Goal: Information Seeking & Learning: Check status

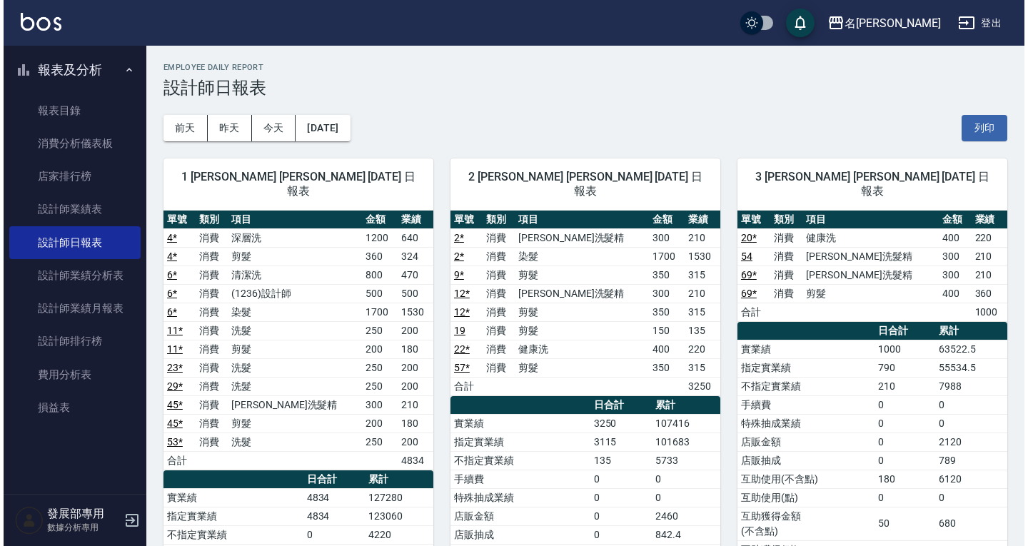
scroll to position [1570, 0]
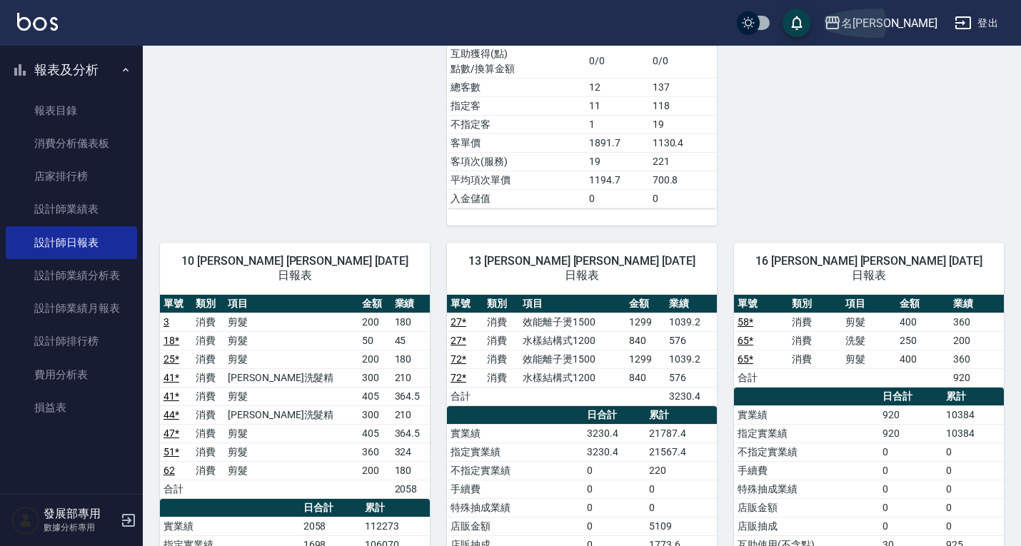
click at [905, 16] on div "名[PERSON_NAME]" at bounding box center [889, 23] width 96 height 18
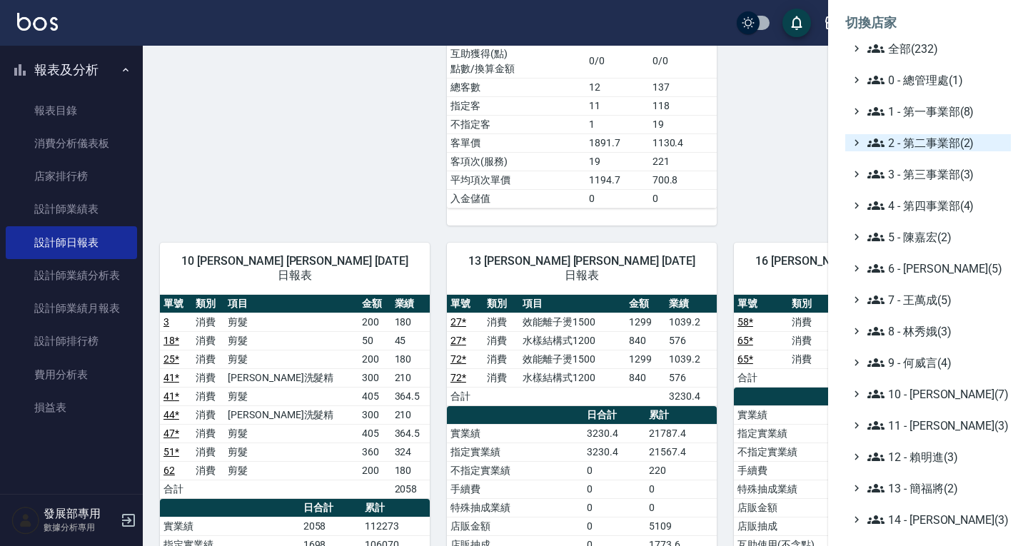
click at [917, 143] on span "2 - 第二事業部(2)" at bounding box center [936, 142] width 138 height 17
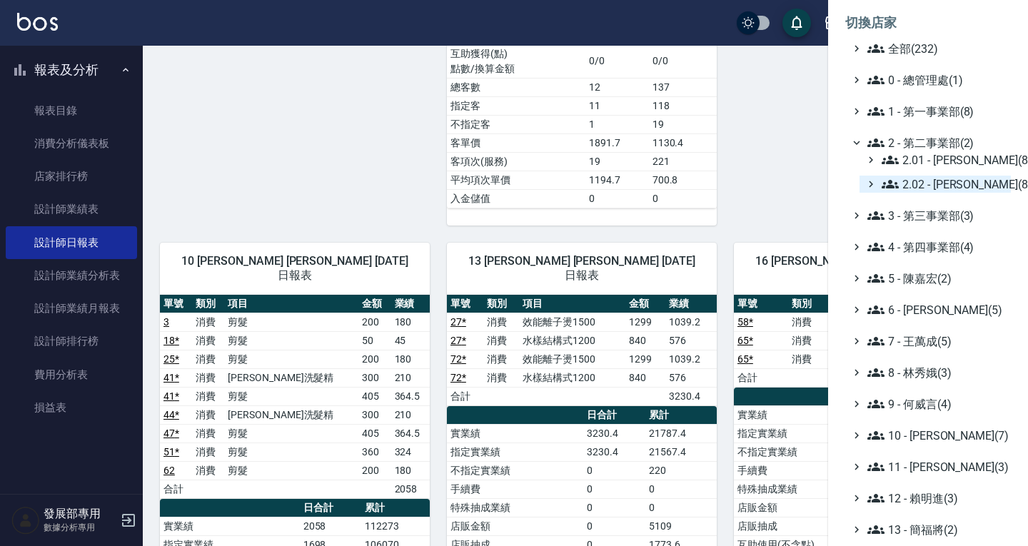
click at [924, 187] on span "2.02 - [PERSON_NAME](8)" at bounding box center [942, 184] width 123 height 17
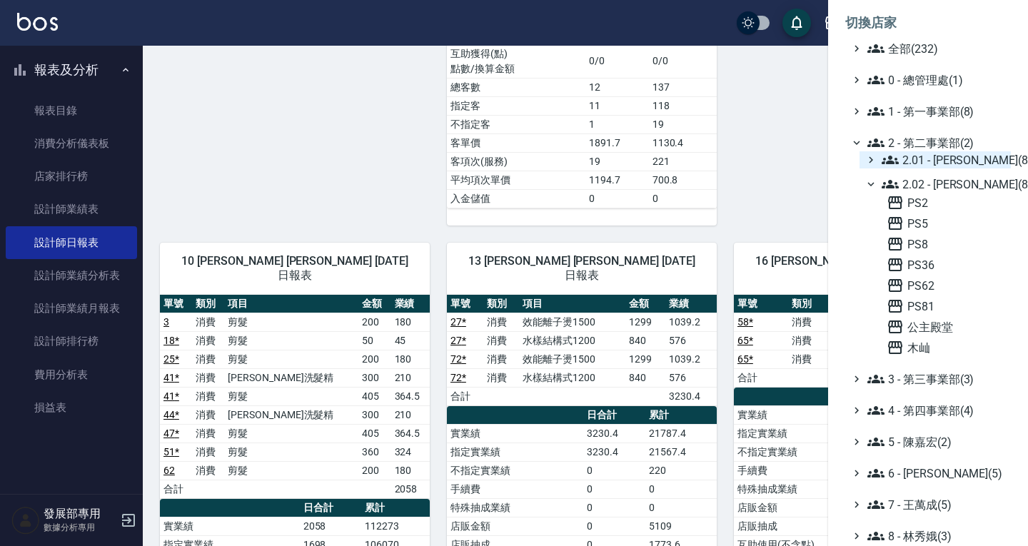
click at [930, 161] on span "2.01 - [PERSON_NAME](8)" at bounding box center [942, 159] width 123 height 17
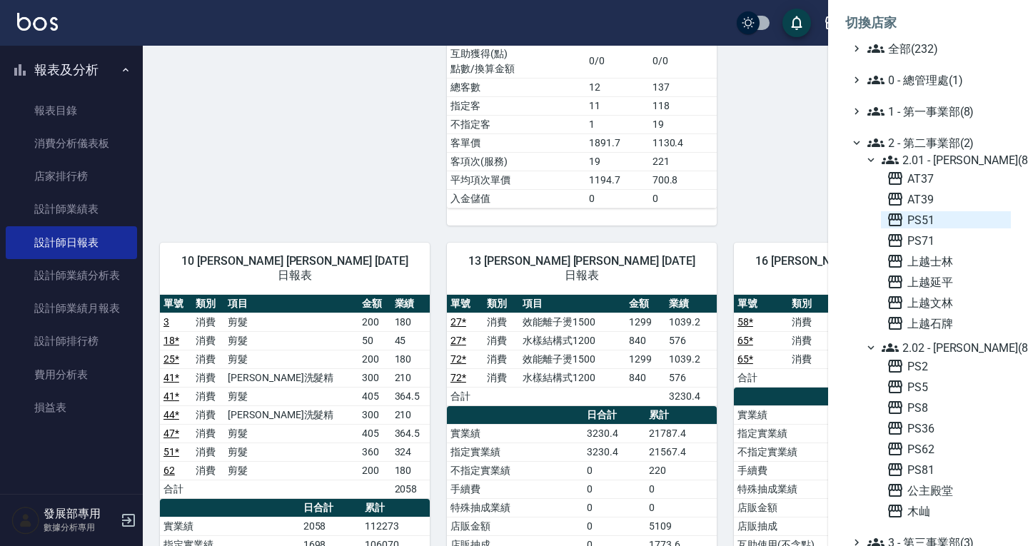
click at [946, 220] on span "PS51" at bounding box center [945, 219] width 118 height 17
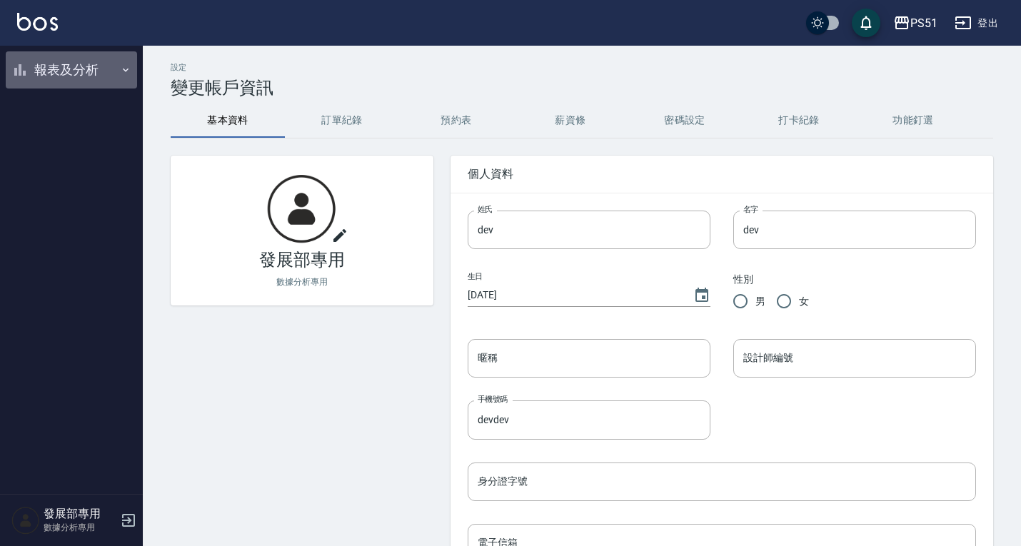
click at [86, 69] on button "報表及分析" at bounding box center [71, 69] width 131 height 37
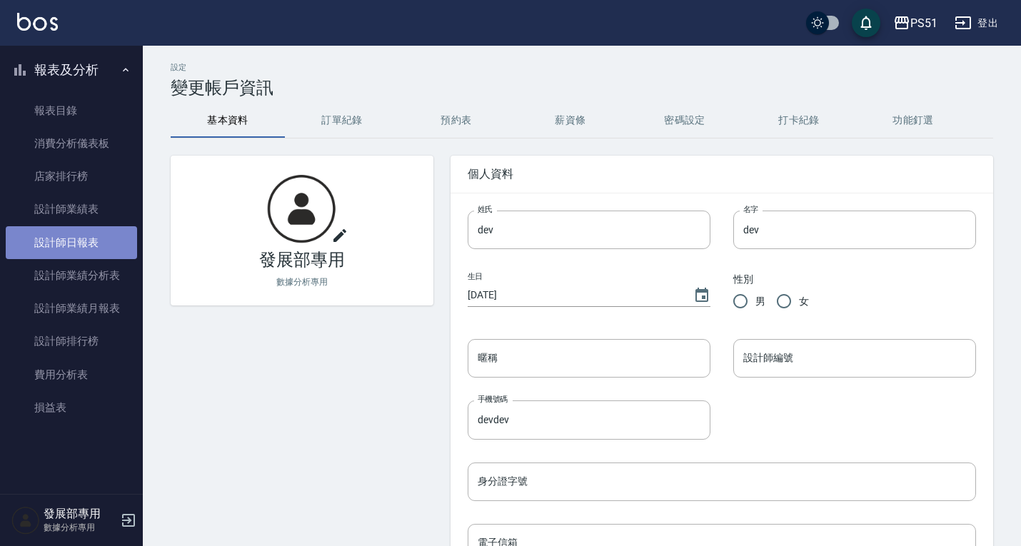
click at [93, 233] on link "設計師日報表" at bounding box center [71, 242] width 131 height 33
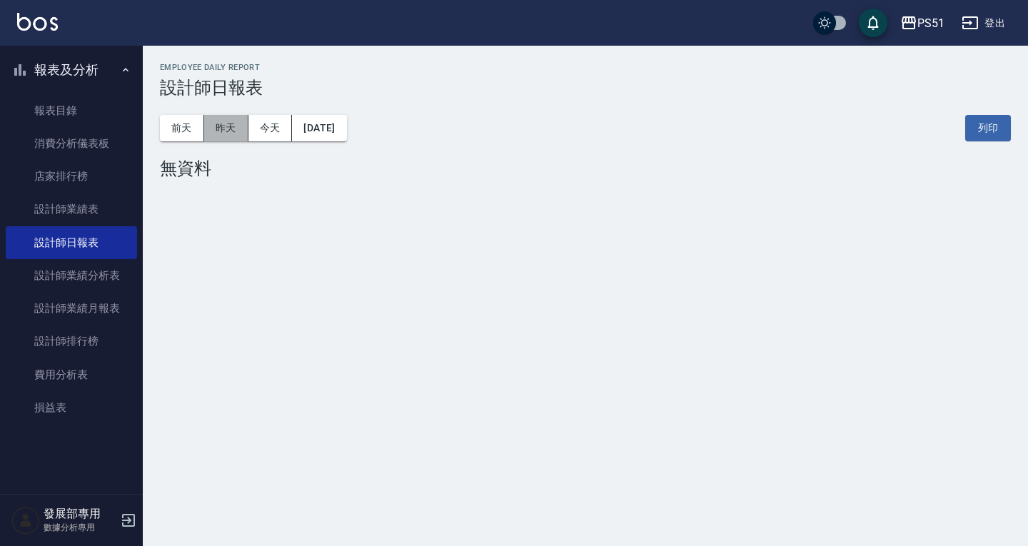
click at [231, 134] on button "昨天" at bounding box center [226, 128] width 44 height 26
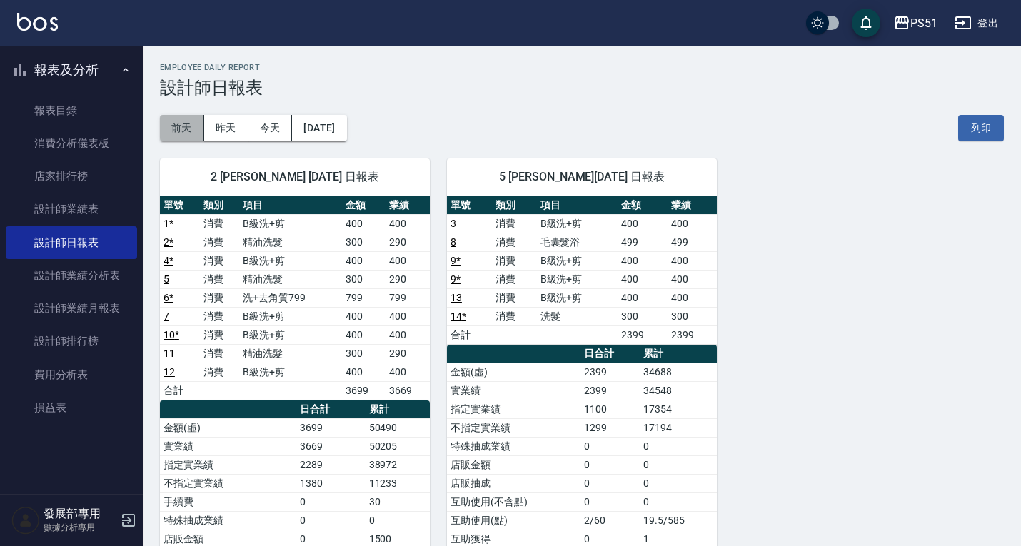
click at [177, 128] on button "前天" at bounding box center [182, 128] width 44 height 26
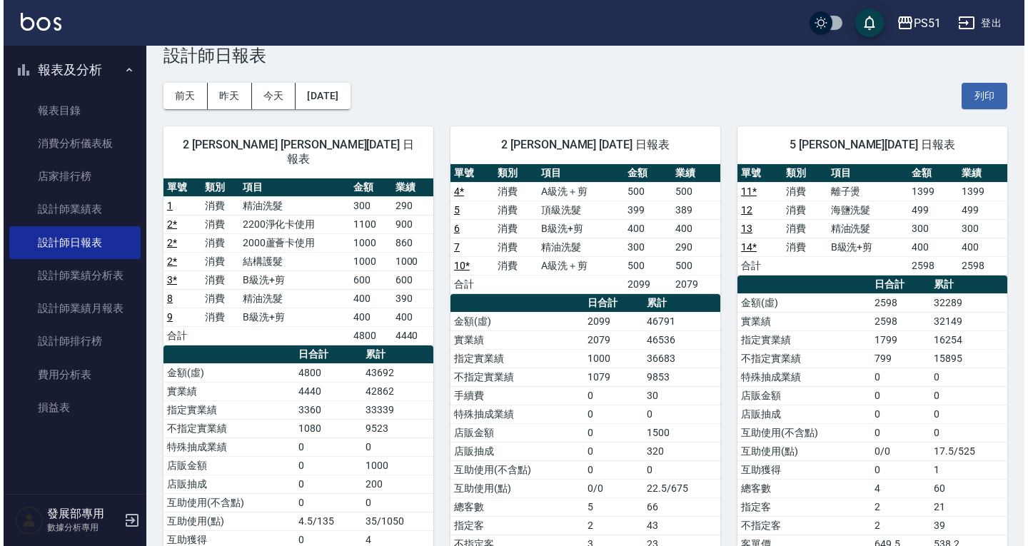
scroll to position [33, 0]
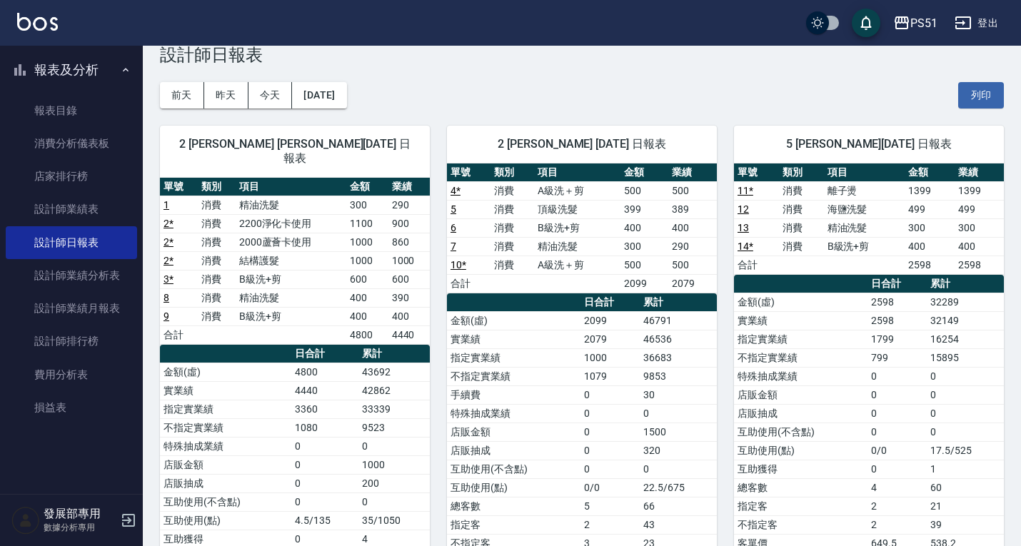
click at [941, 30] on div "PS51 登出" at bounding box center [510, 23] width 1021 height 46
click at [932, 26] on div "PS51" at bounding box center [923, 23] width 27 height 18
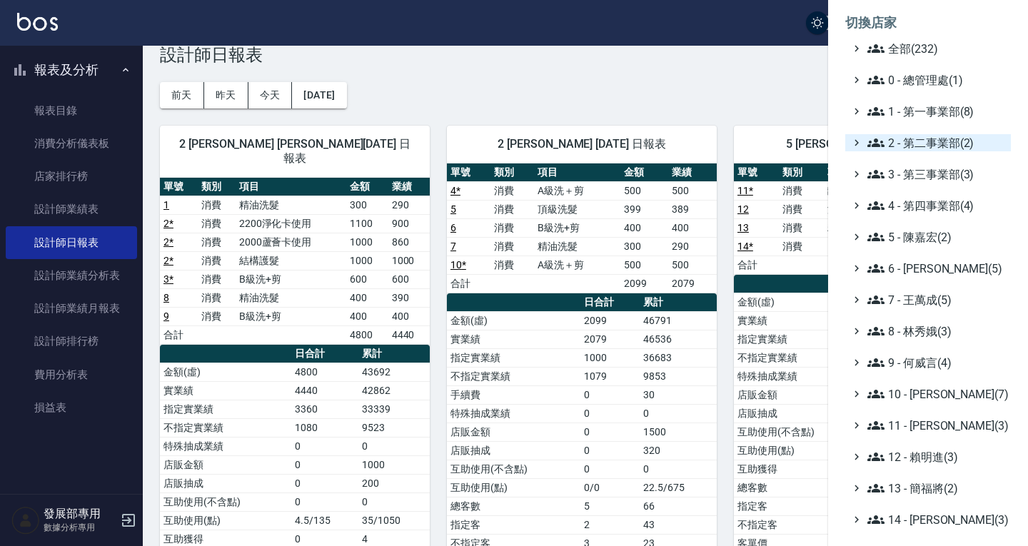
click at [933, 141] on span "2 - 第二事業部(2)" at bounding box center [936, 142] width 138 height 17
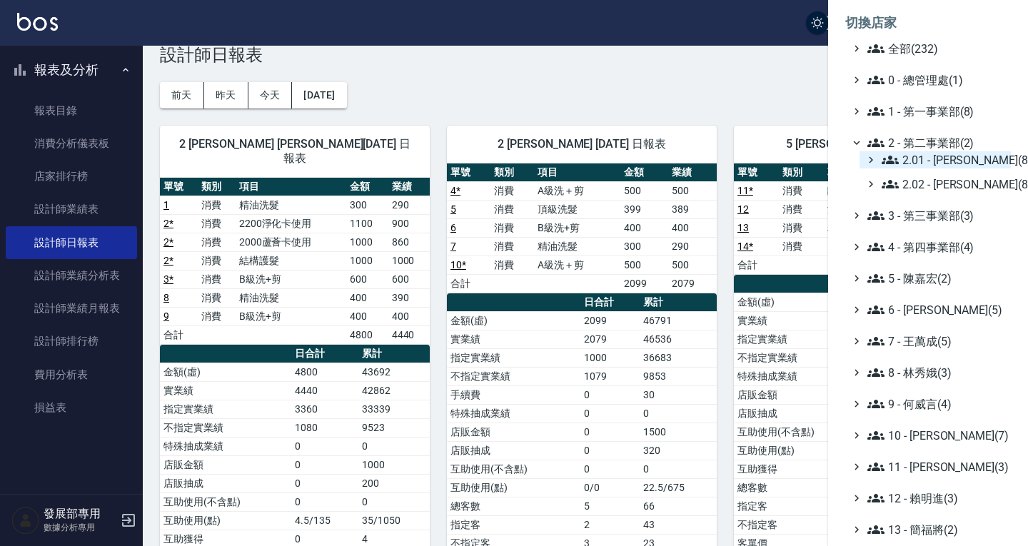
click at [934, 156] on span "2.01 - [PERSON_NAME](8)" at bounding box center [942, 159] width 123 height 17
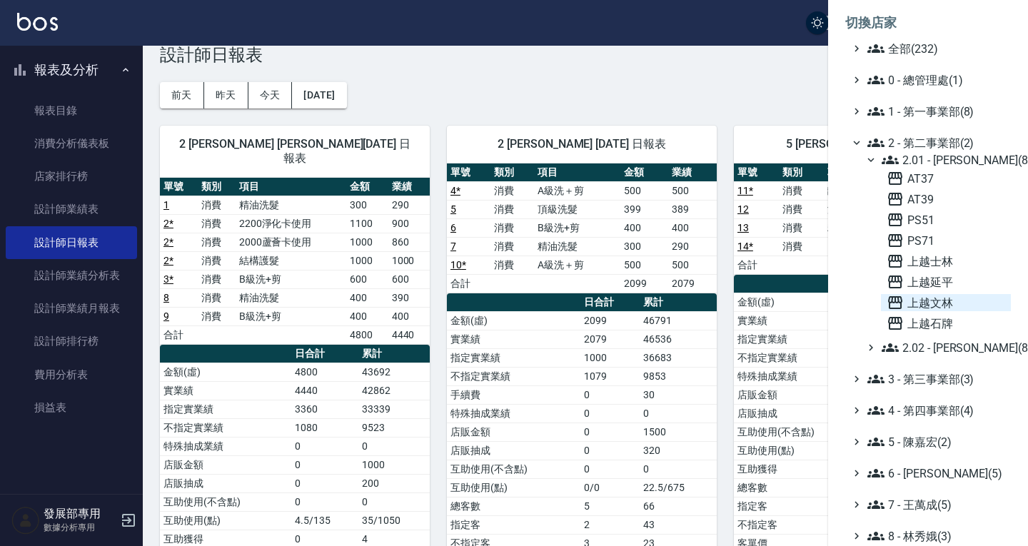
click at [928, 308] on span "上越文林" at bounding box center [945, 302] width 118 height 17
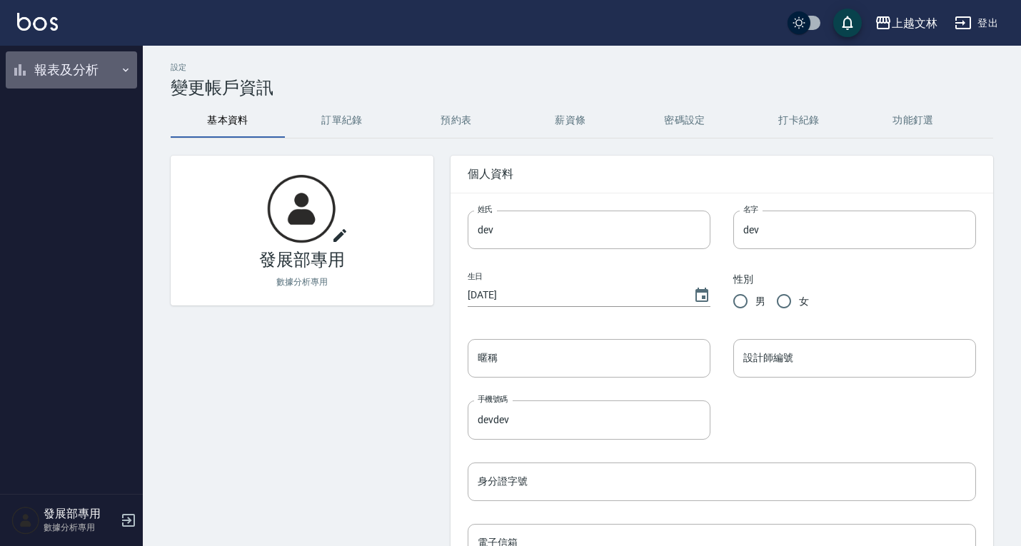
click at [96, 74] on button "報表及分析" at bounding box center [71, 69] width 131 height 37
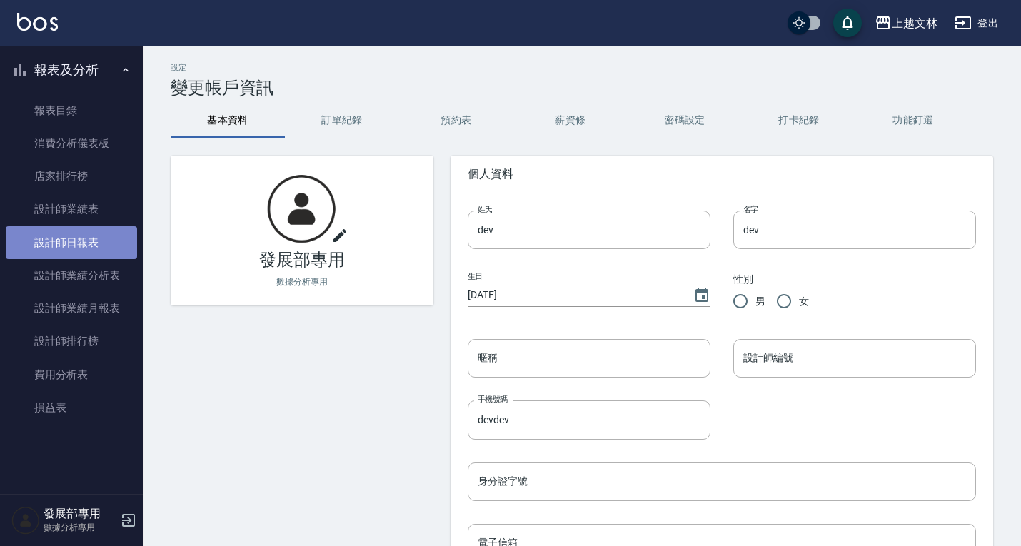
click at [106, 240] on link "設計師日報表" at bounding box center [71, 242] width 131 height 33
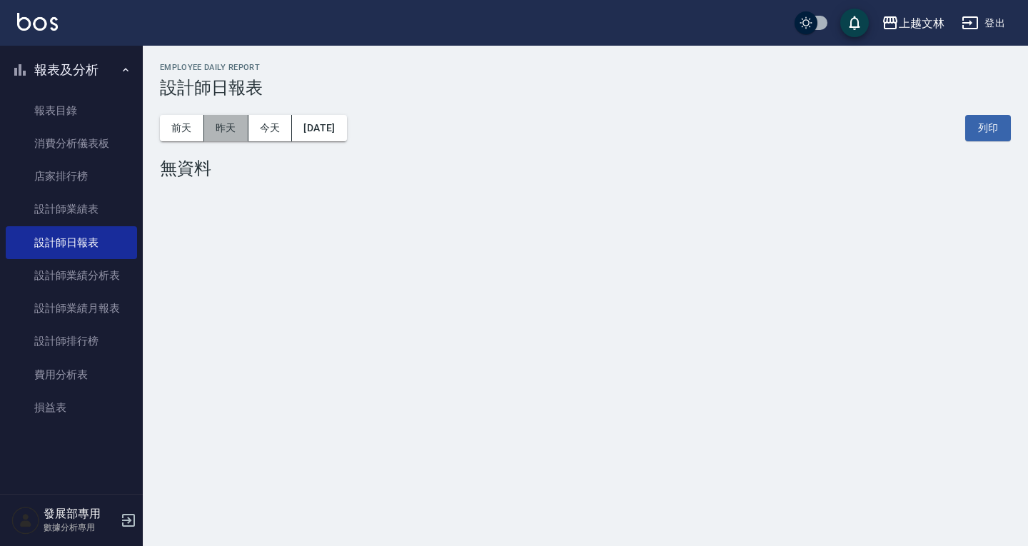
click at [211, 126] on button "昨天" at bounding box center [226, 128] width 44 height 26
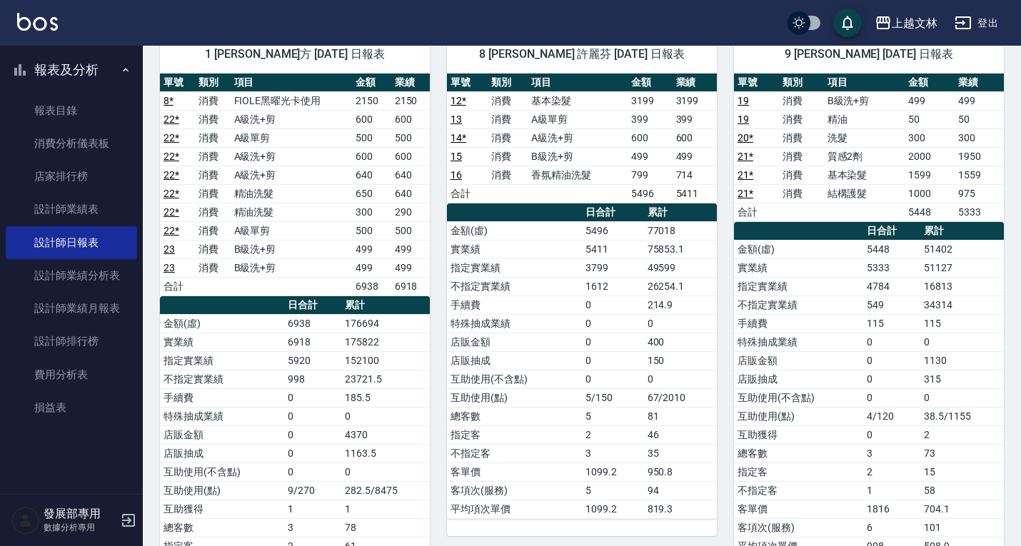
scroll to position [123, 0]
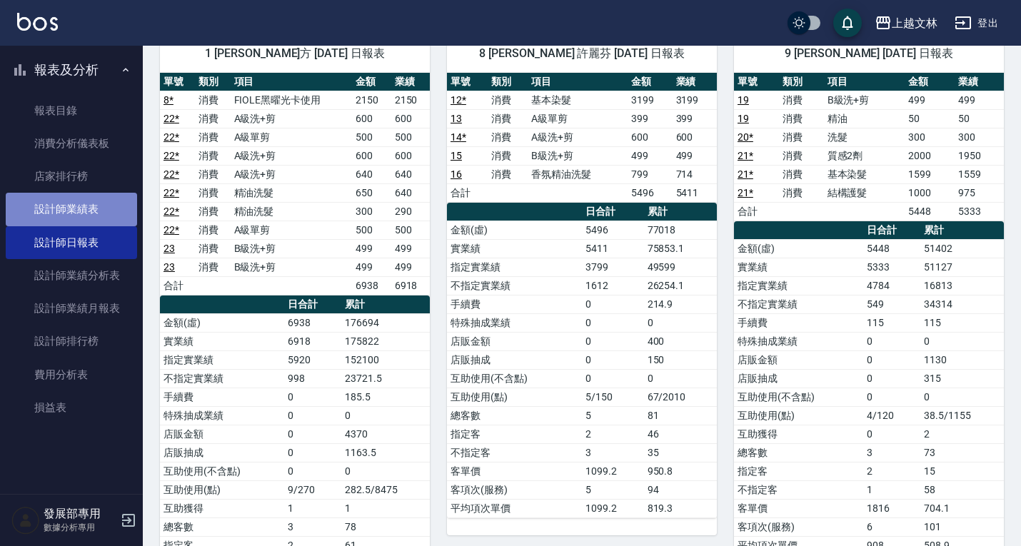
click at [95, 204] on link "設計師業績表" at bounding box center [71, 209] width 131 height 33
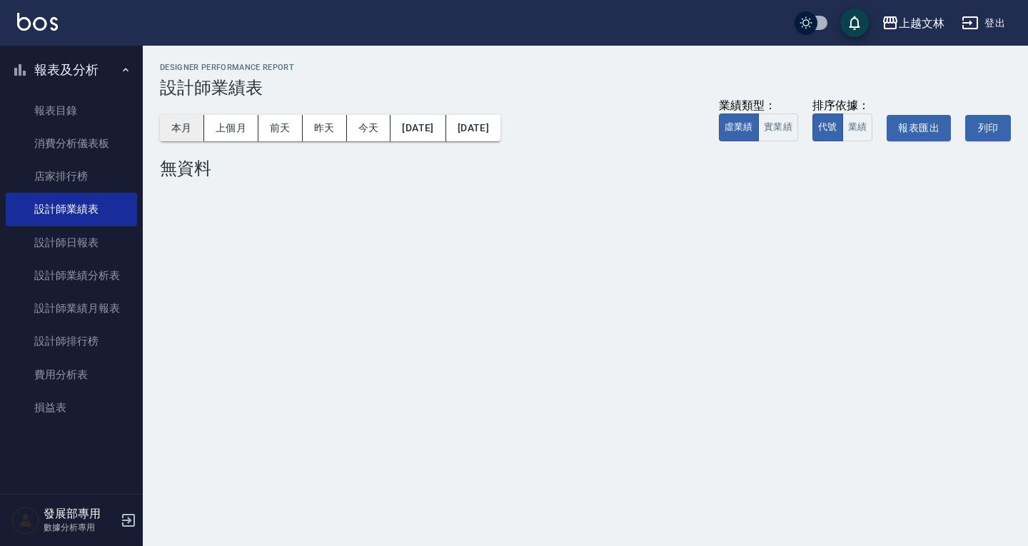
click at [188, 137] on button "本月" at bounding box center [182, 128] width 44 height 26
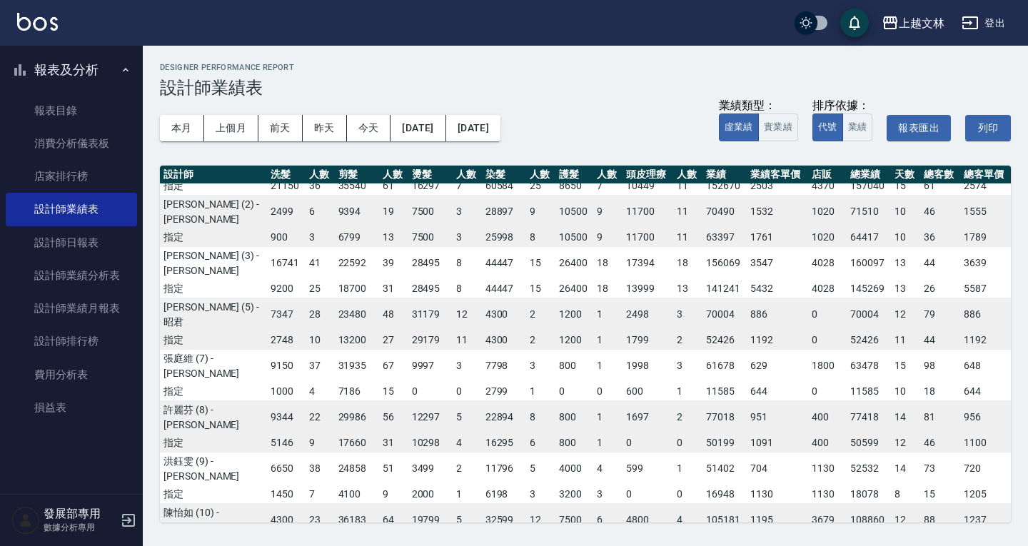
scroll to position [41, 0]
click at [225, 132] on button "上個月" at bounding box center [231, 128] width 54 height 26
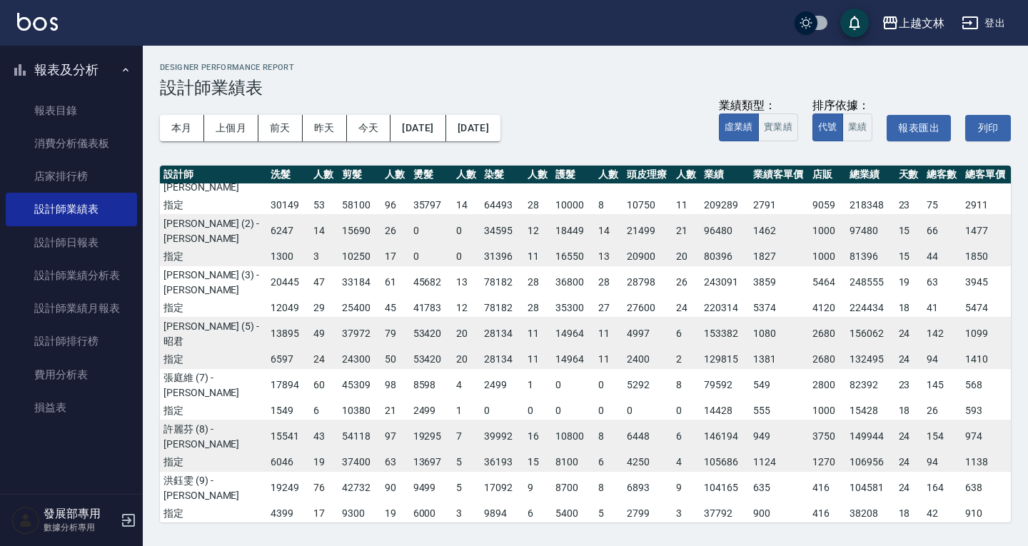
scroll to position [22, 0]
click at [188, 117] on button "本月" at bounding box center [182, 128] width 44 height 26
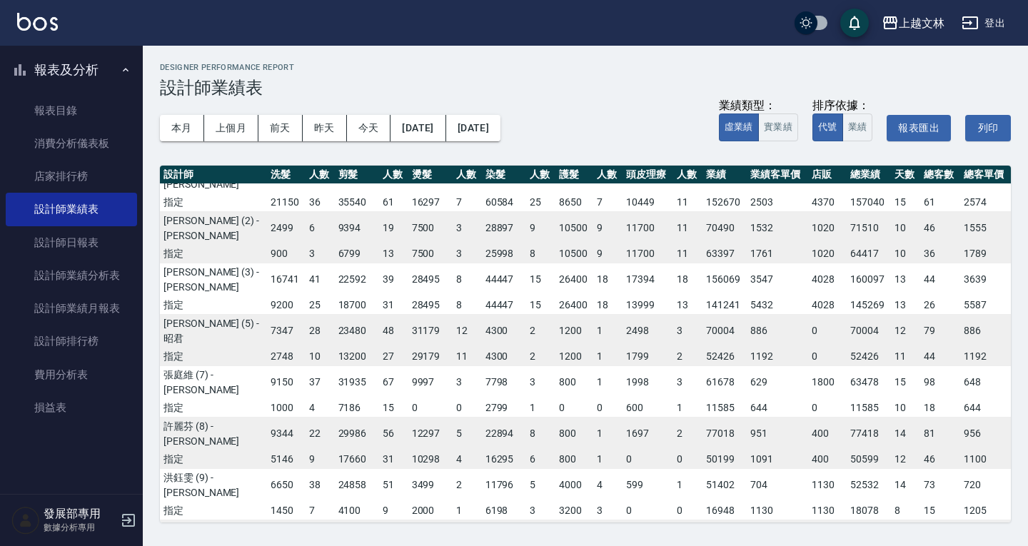
scroll to position [24, 0]
